Goal: Information Seeking & Learning: Check status

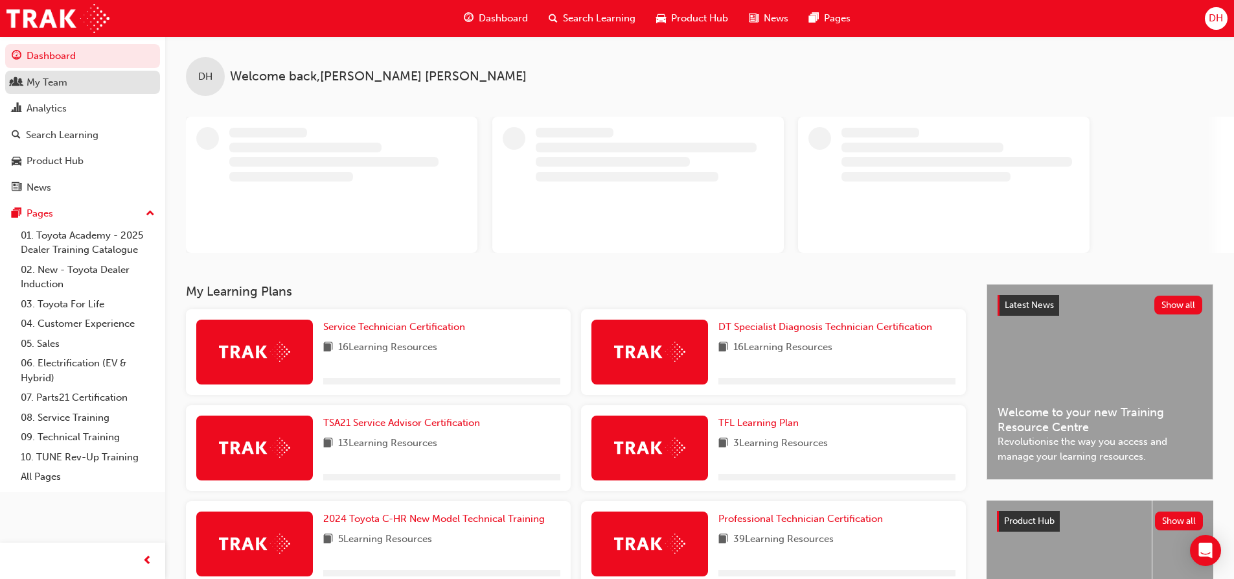
click at [59, 87] on div "My Team" at bounding box center [47, 82] width 41 height 15
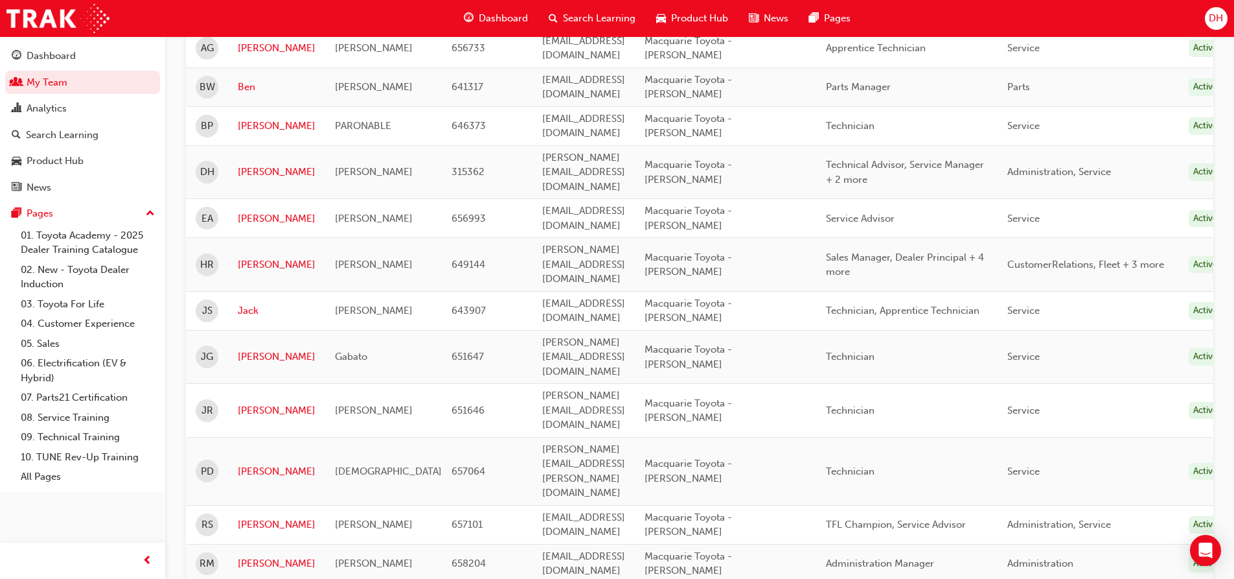
scroll to position [324, 0]
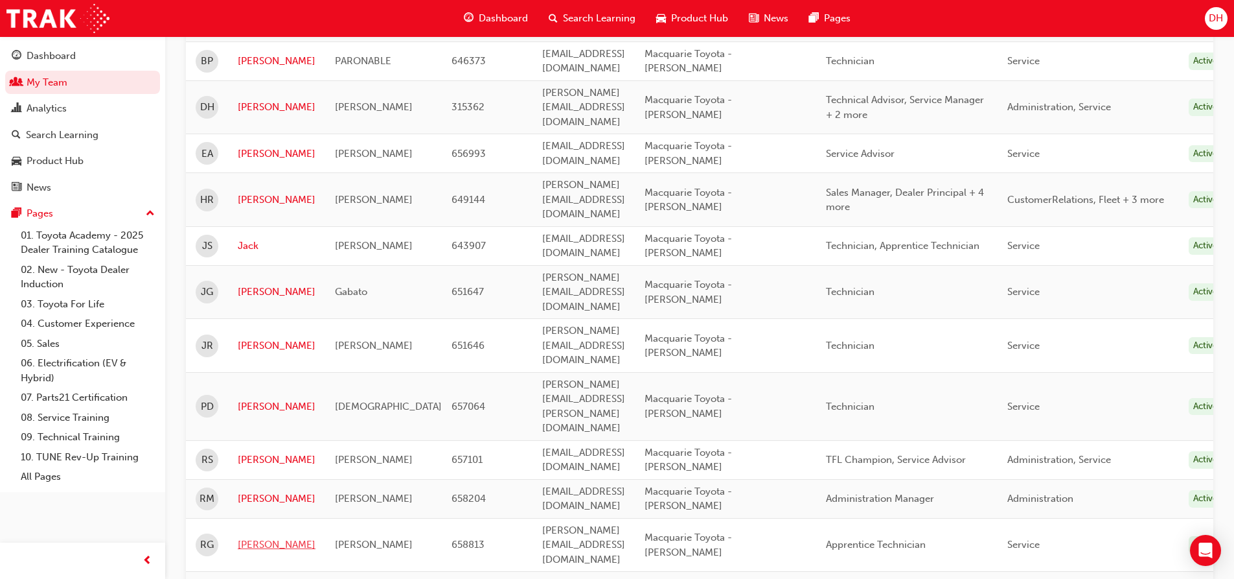
click at [254, 537] on link "[PERSON_NAME]" at bounding box center [277, 544] width 78 height 15
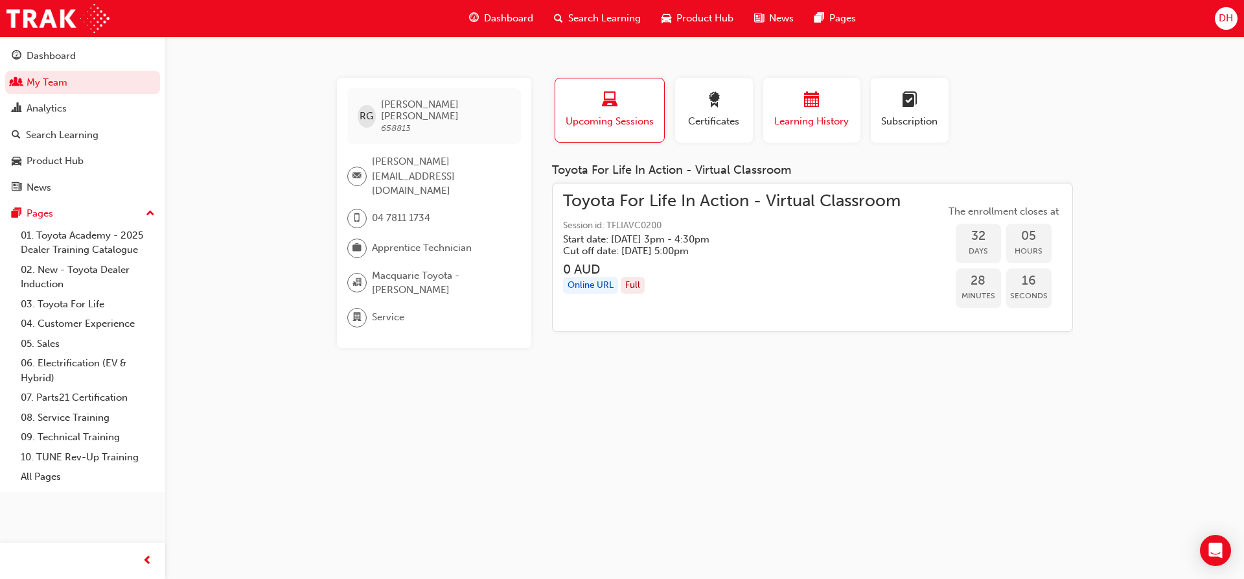
click at [783, 119] on span "Learning History" at bounding box center [812, 121] width 78 height 15
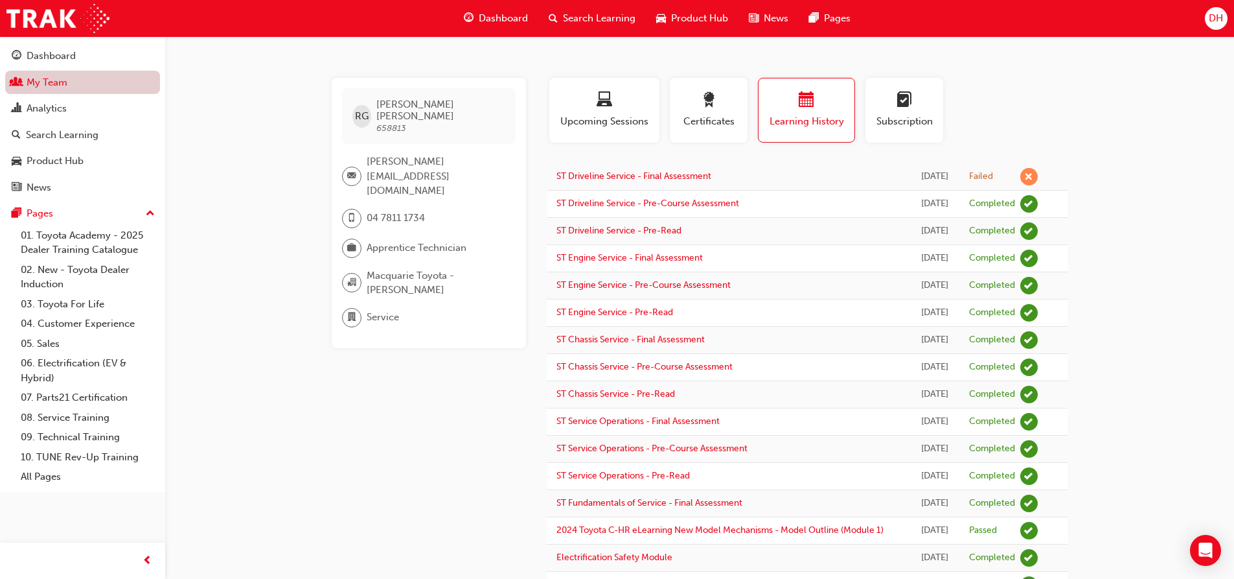
click at [49, 89] on link "My Team" at bounding box center [82, 83] width 155 height 24
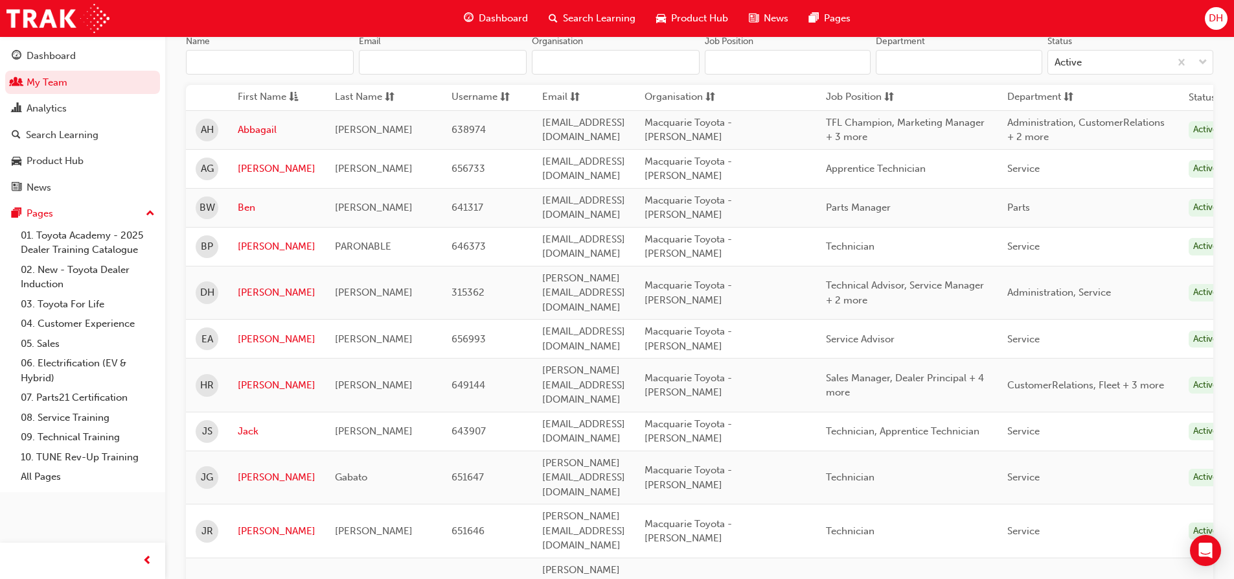
scroll to position [194, 0]
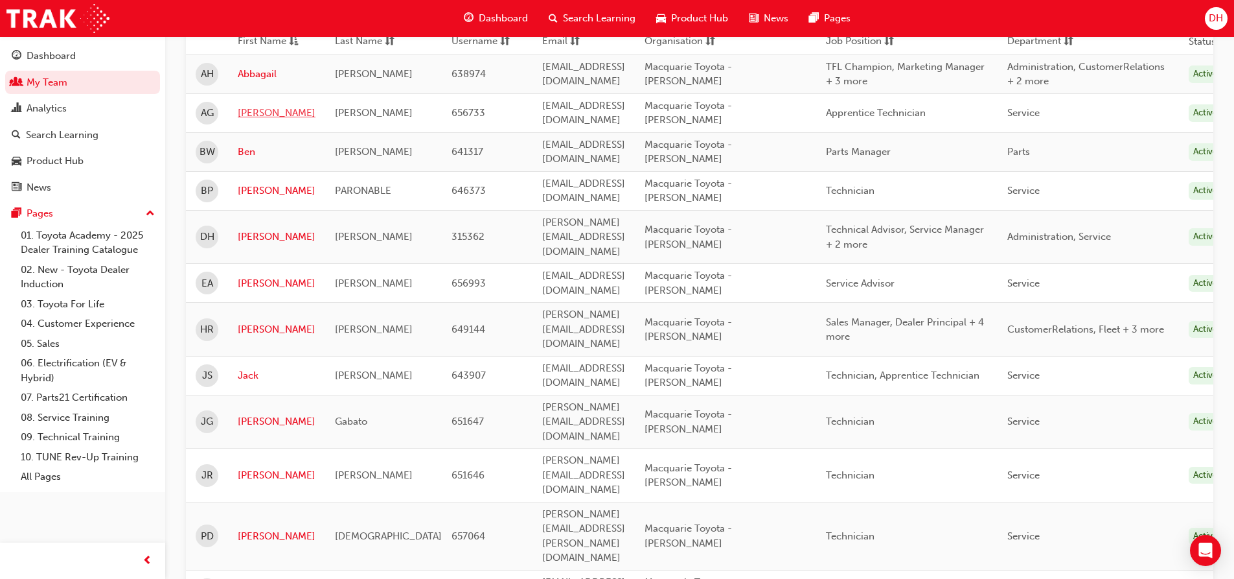
click at [247, 110] on link "[PERSON_NAME]" at bounding box center [277, 113] width 78 height 15
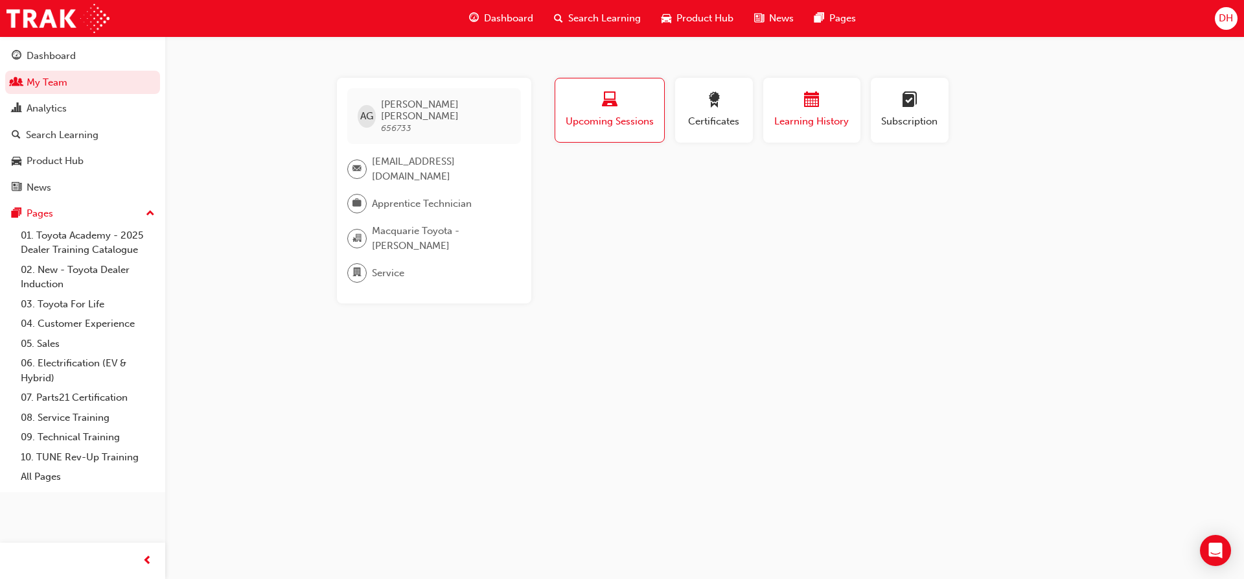
click at [809, 109] on span "calendar-icon" at bounding box center [812, 100] width 16 height 17
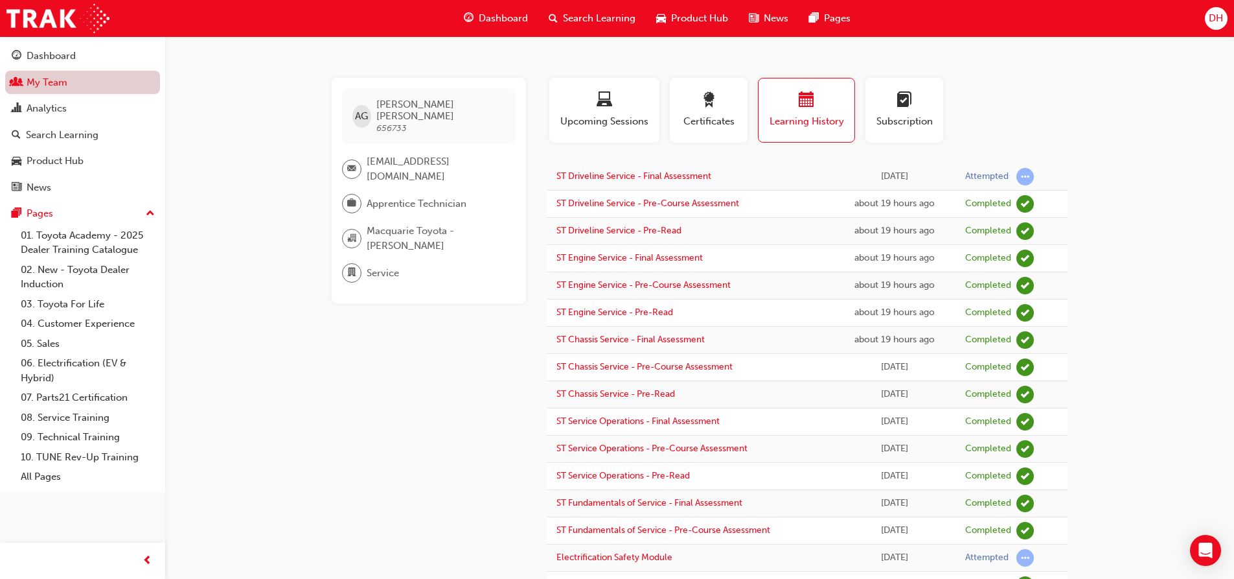
click at [70, 87] on link "My Team" at bounding box center [82, 83] width 155 height 24
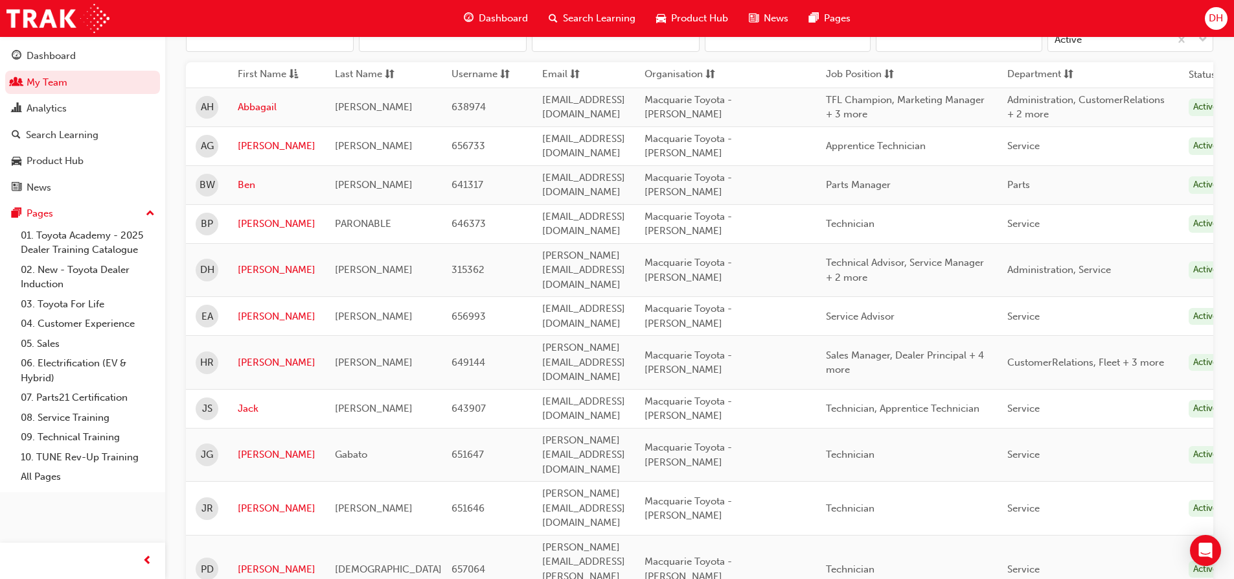
scroll to position [194, 0]
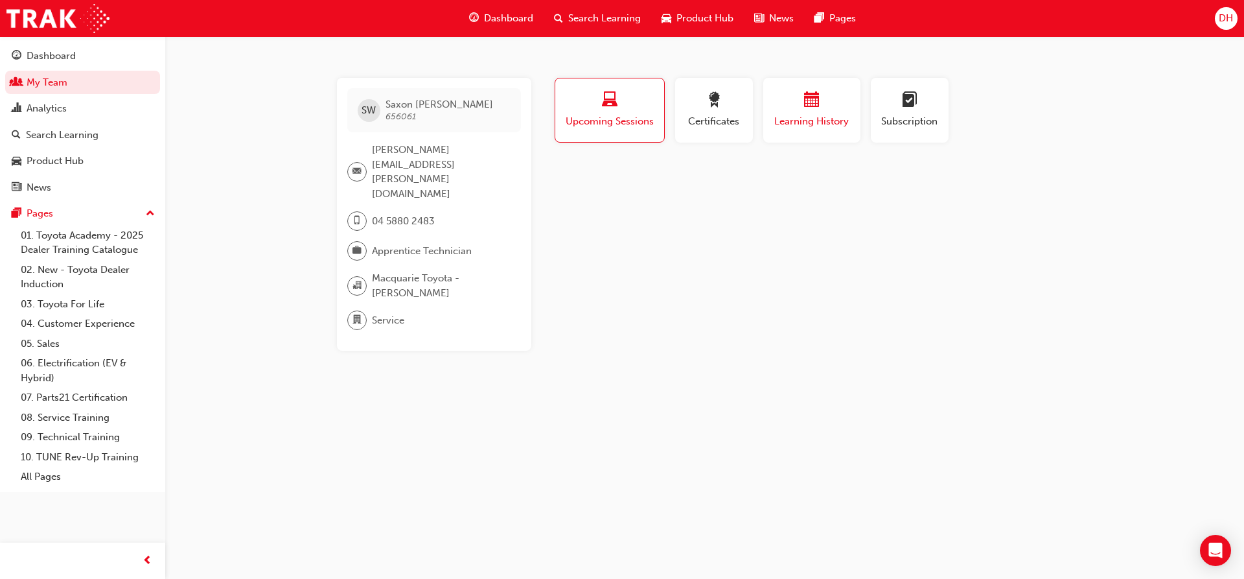
click at [813, 112] on div "Learning History" at bounding box center [812, 110] width 78 height 37
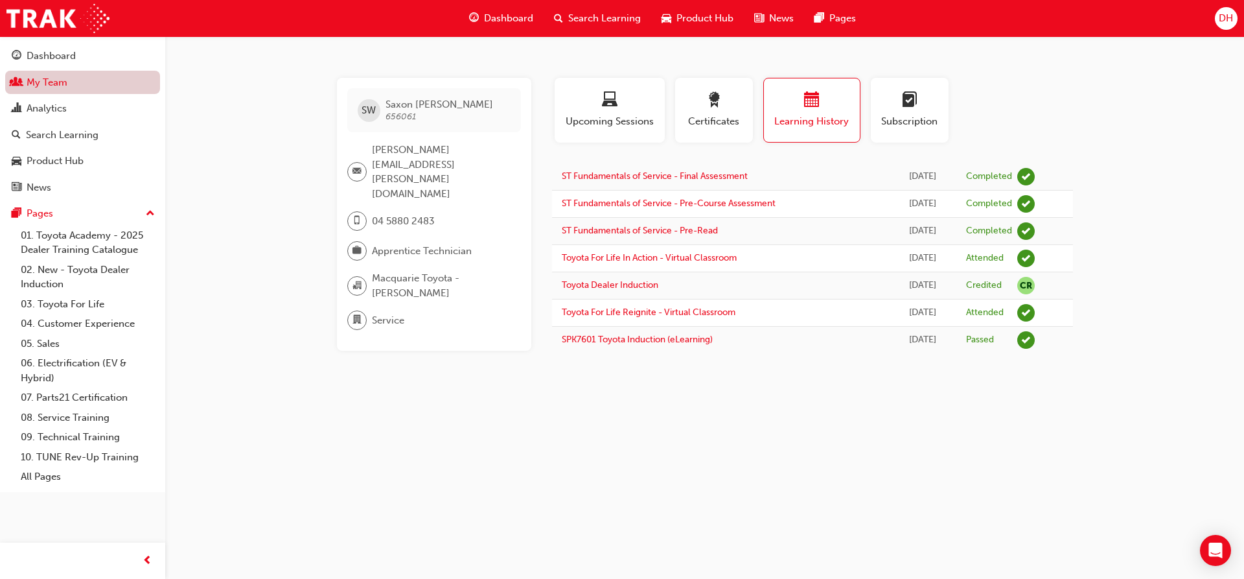
click at [96, 80] on link "My Team" at bounding box center [82, 83] width 155 height 24
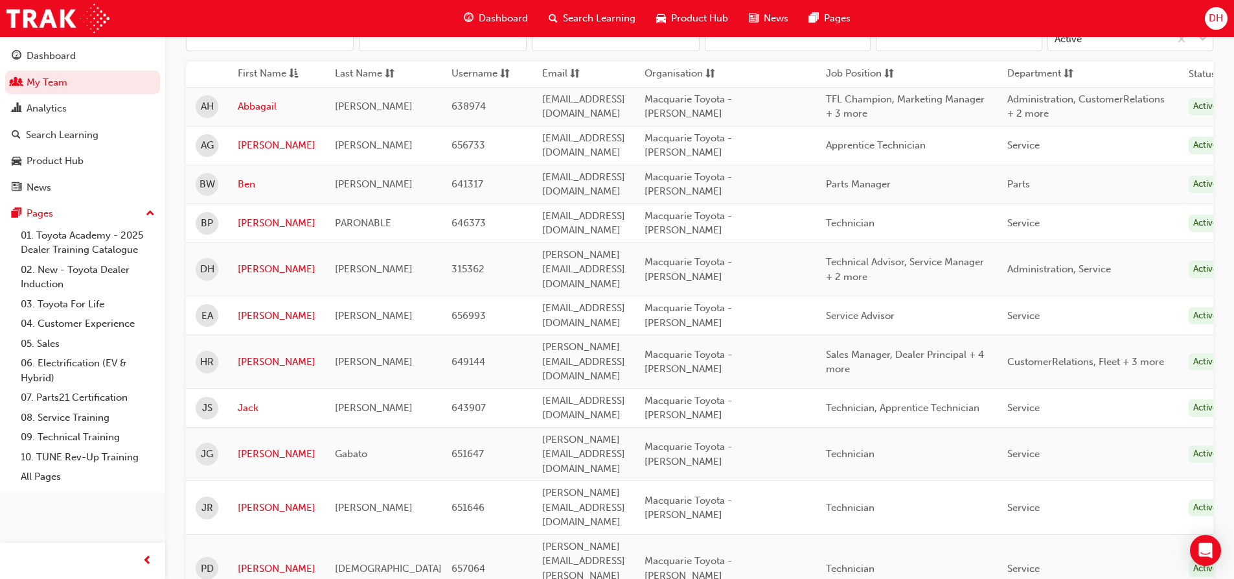
scroll to position [194, 0]
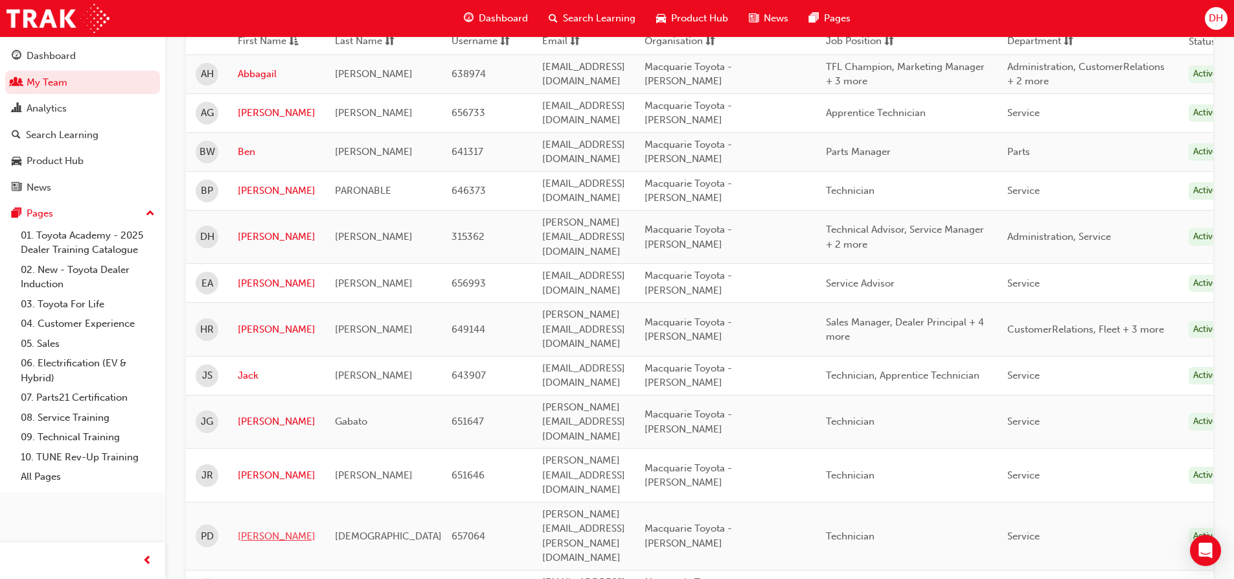
click at [253, 529] on link "[PERSON_NAME]" at bounding box center [277, 536] width 78 height 15
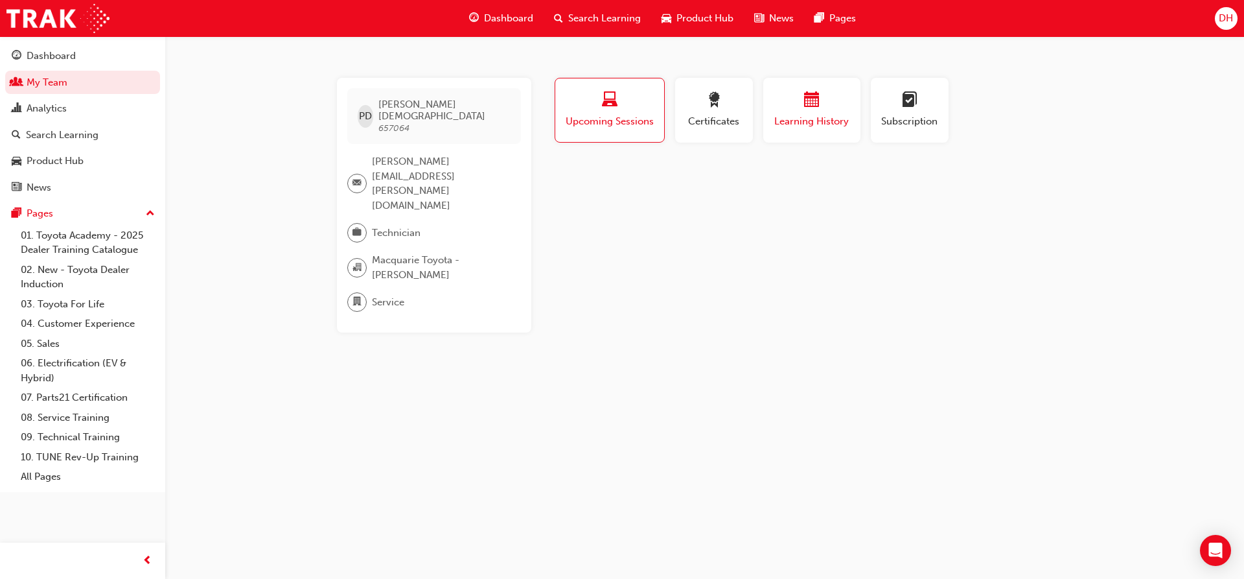
click at [818, 106] on span "calendar-icon" at bounding box center [812, 100] width 16 height 17
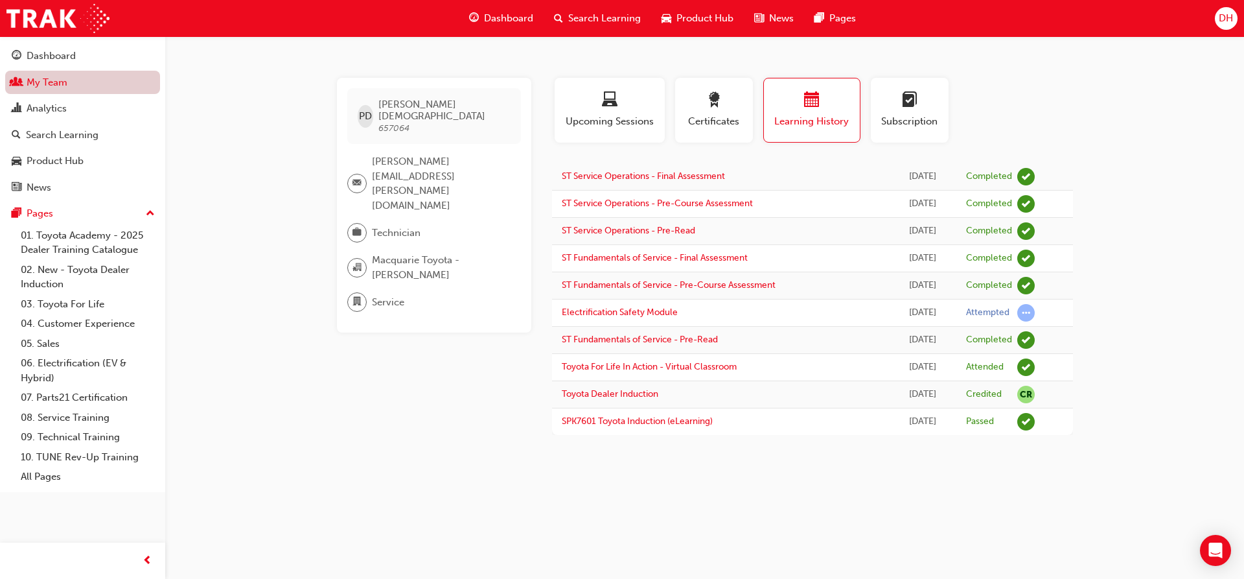
click at [61, 87] on link "My Team" at bounding box center [82, 83] width 155 height 24
